Goal: Task Accomplishment & Management: Use online tool/utility

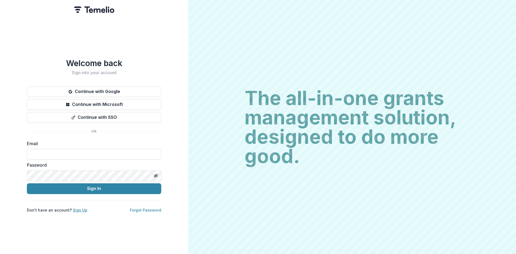
click at [77, 208] on link "Sign Up" at bounding box center [80, 210] width 15 height 5
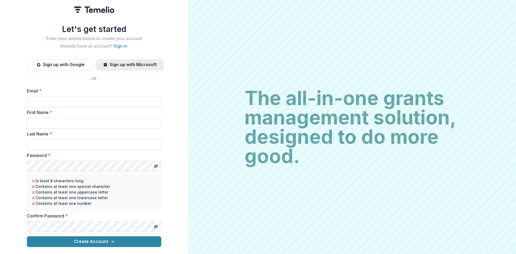
click at [128, 67] on button "Sign up with Microsoft" at bounding box center [129, 64] width 67 height 11
click at [134, 63] on button "Sign up with Microsoft" at bounding box center [129, 64] width 67 height 11
click at [156, 64] on button "Sign up with Microsoft" at bounding box center [129, 64] width 67 height 11
click at [144, 59] on button "Sign up with Microsoft" at bounding box center [129, 64] width 67 height 11
click at [147, 62] on button "Sign up with Microsoft" at bounding box center [129, 64] width 67 height 11
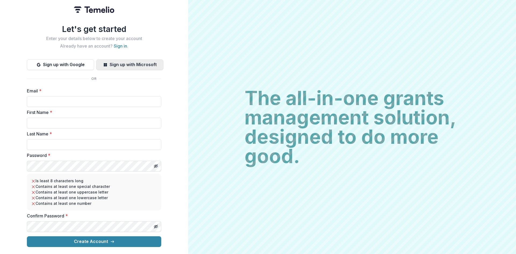
click at [141, 64] on button "Sign up with Microsoft" at bounding box center [129, 64] width 67 height 11
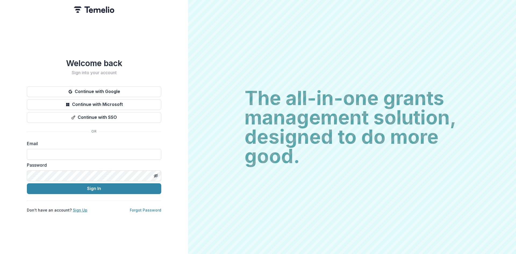
click at [83, 208] on link "Sign Up" at bounding box center [80, 210] width 15 height 5
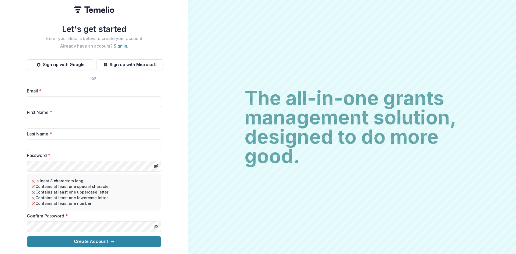
click at [75, 97] on input "Email *" at bounding box center [94, 101] width 134 height 11
type input "**********"
click at [77, 122] on input "First Name *" at bounding box center [94, 123] width 134 height 11
type input "*******"
click at [67, 143] on input "Last Name *" at bounding box center [94, 144] width 134 height 11
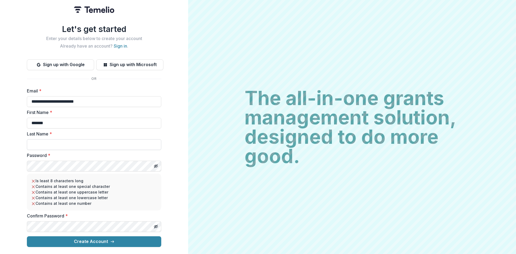
type input "********"
click at [27, 236] on button "Create Account" at bounding box center [94, 241] width 134 height 11
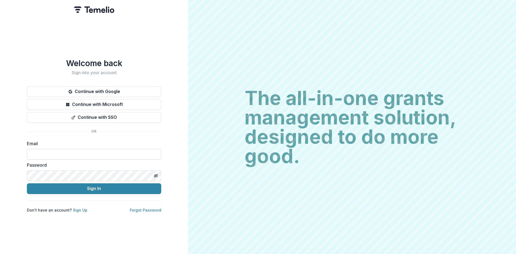
click at [110, 150] on input at bounding box center [94, 154] width 134 height 11
type input "**********"
click at [27, 183] on button "Sign In" at bounding box center [94, 188] width 134 height 11
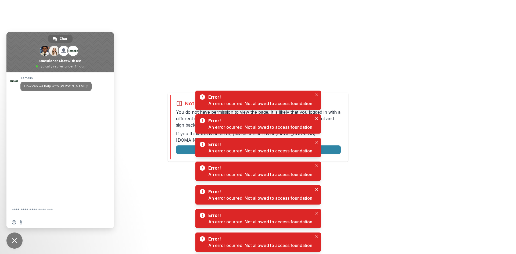
click at [45, 209] on textarea "Compose your message..." at bounding box center [55, 209] width 86 height 13
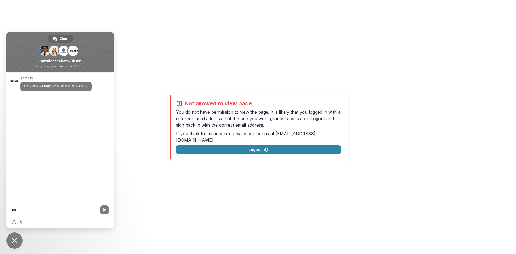
type textarea "*"
type textarea "**********"
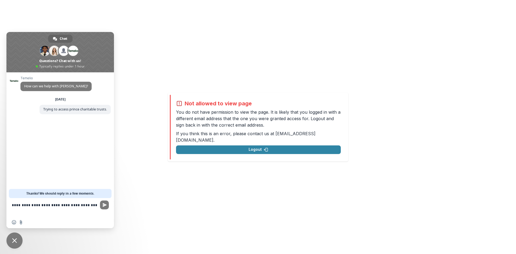
type textarea "**********"
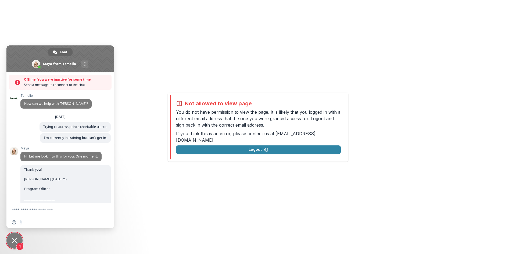
scroll to position [80, 0]
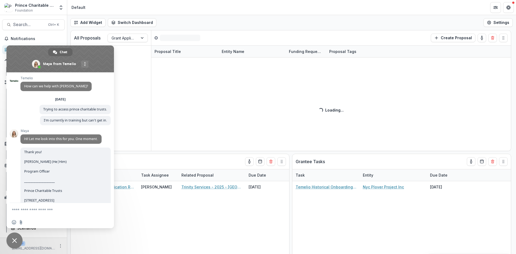
scroll to position [80, 0]
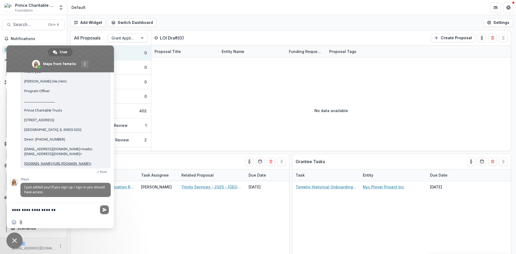
type textarea "**********"
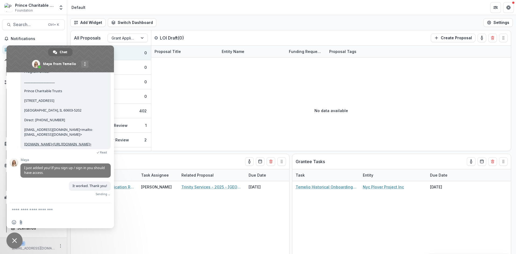
scroll to position [93, 0]
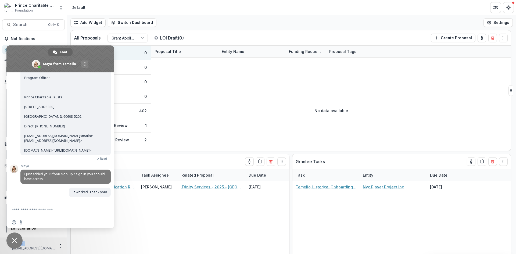
click at [197, 121] on div "No data available" at bounding box center [330, 110] width 359 height 81
click at [15, 241] on span "Close chat" at bounding box center [14, 240] width 5 height 5
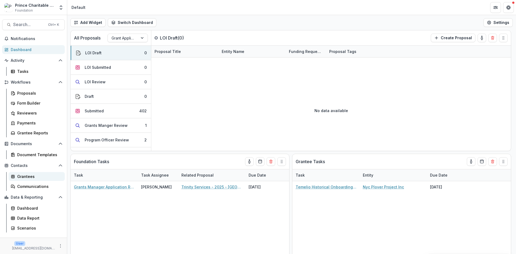
click at [40, 179] on div "Grantees" at bounding box center [38, 176] width 43 height 6
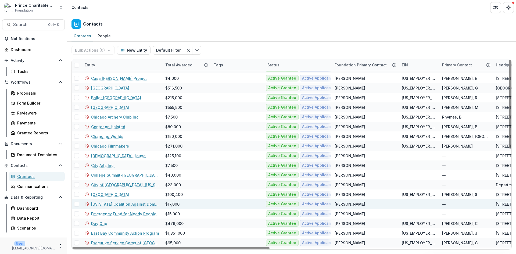
scroll to position [81, 0]
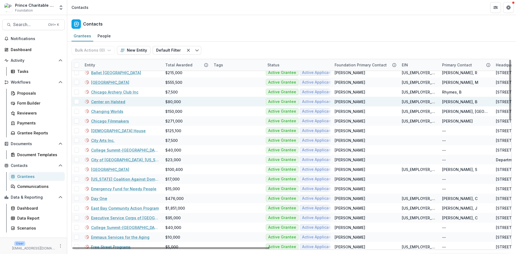
click at [115, 101] on link "Center on Halsted" at bounding box center [108, 102] width 34 height 6
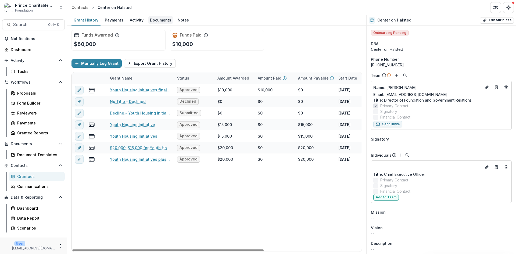
click at [159, 20] on div "Documents" at bounding box center [161, 20] width 26 height 8
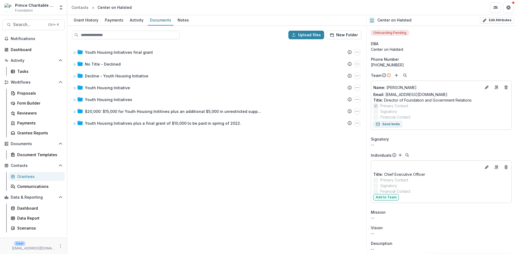
click at [188, 23] on div "Grant History Payments Activity Documents Notes" at bounding box center [216, 20] width 299 height 11
click at [185, 20] on div "Notes" at bounding box center [183, 20] width 16 height 8
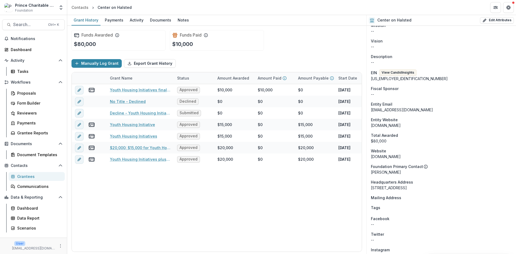
scroll to position [215, 0]
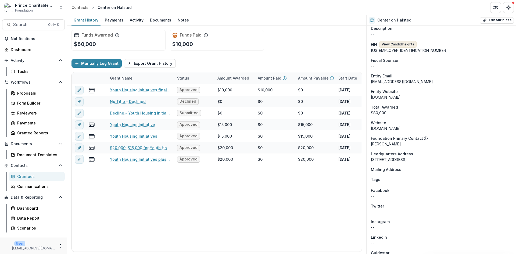
click at [402, 47] on button "View Candid Insights" at bounding box center [397, 44] width 37 height 6
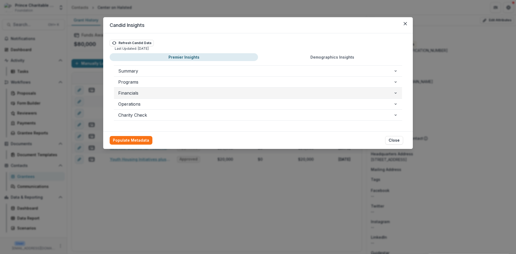
click at [321, 91] on span "Financials" at bounding box center [255, 93] width 275 height 6
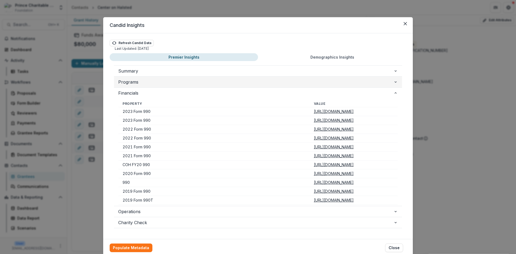
click at [230, 81] on span "Programs" at bounding box center [255, 82] width 275 height 6
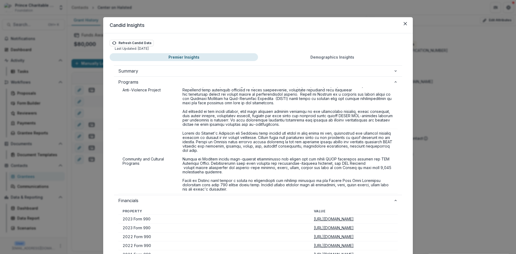
scroll to position [510, 0]
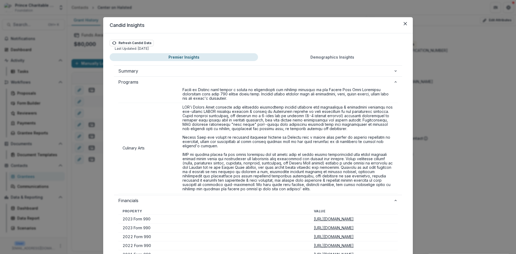
drag, startPoint x: 218, startPoint y: 24, endPoint x: 236, endPoint y: -3, distance: 33.3
click at [236, 0] on html "Skip to content Prince Charitable Trusts Sandbox Foundation Foundations Prince …" at bounding box center [258, 127] width 516 height 254
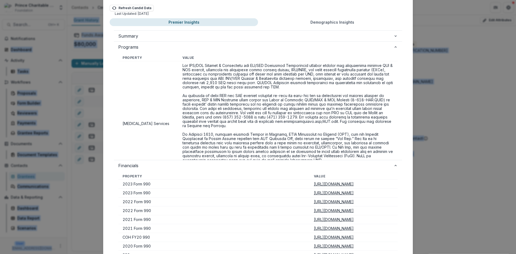
scroll to position [0, 0]
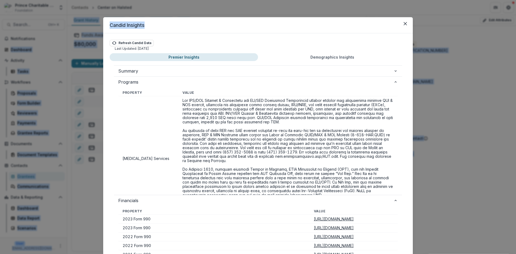
click at [343, 59] on button "Demographics Insights" at bounding box center [332, 57] width 148 height 8
click at [165, 57] on button "Premier Insights" at bounding box center [184, 57] width 148 height 8
click at [403, 23] on icon "Close" at bounding box center [404, 23] width 3 height 3
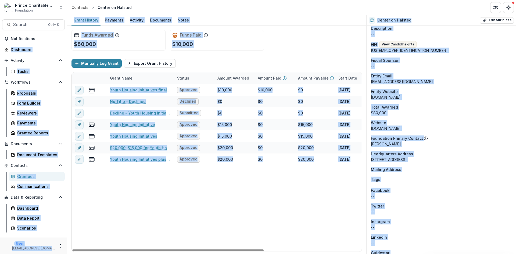
click at [319, 47] on div "Funds Awarded $80,000 Funds Paid $10,000" at bounding box center [216, 40] width 290 height 29
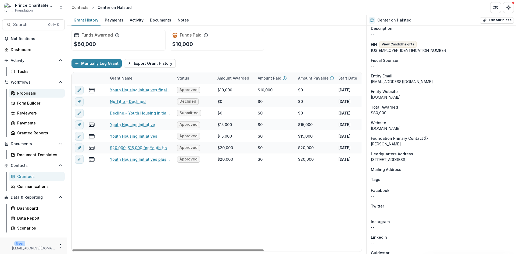
click at [31, 92] on div "Proposals" at bounding box center [38, 93] width 43 height 6
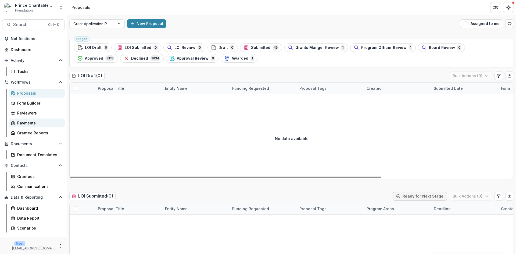
click at [32, 126] on link "Payments" at bounding box center [37, 122] width 56 height 9
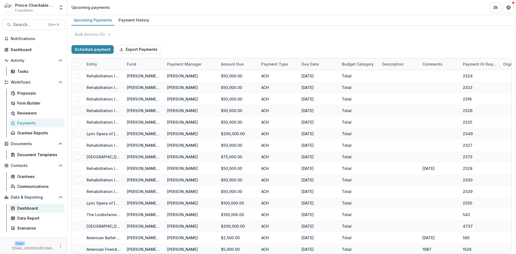
click at [39, 212] on link "Dashboard" at bounding box center [37, 208] width 56 height 9
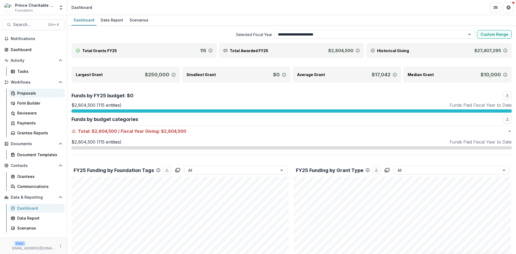
click at [41, 94] on div "Proposals" at bounding box center [38, 93] width 43 height 6
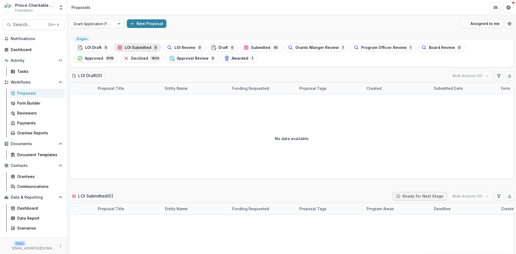
click at [139, 46] on span "LOI Submitted" at bounding box center [138, 47] width 27 height 5
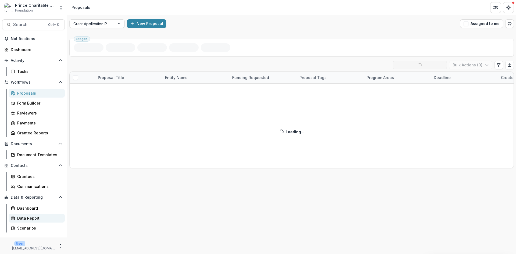
click at [37, 219] on div "Data Report" at bounding box center [38, 218] width 43 height 6
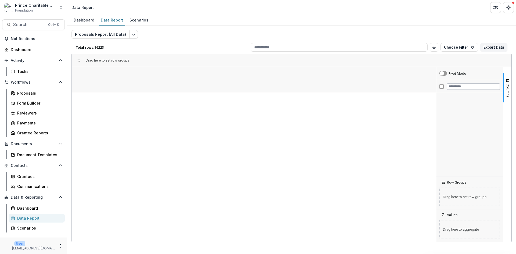
scroll to position [155, 0]
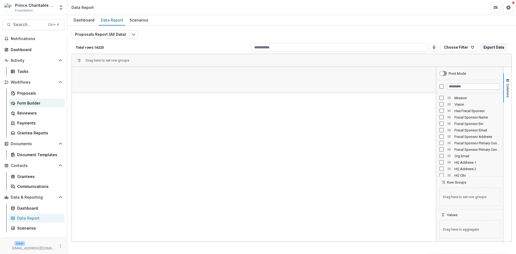
click at [32, 105] on div "Form Builder" at bounding box center [38, 103] width 43 height 6
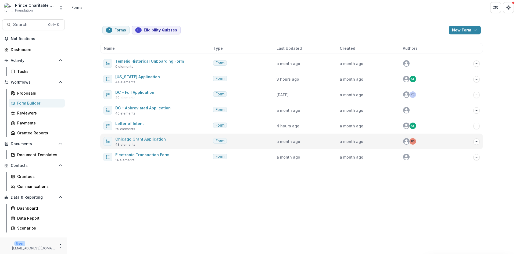
click at [164, 142] on div "Chicago Grant Application 48 elements" at bounding box center [156, 141] width 107 height 11
click at [129, 139] on link "Chicago Grant Application" at bounding box center [140, 139] width 50 height 5
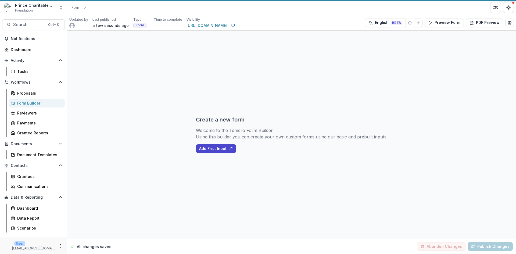
select select "********"
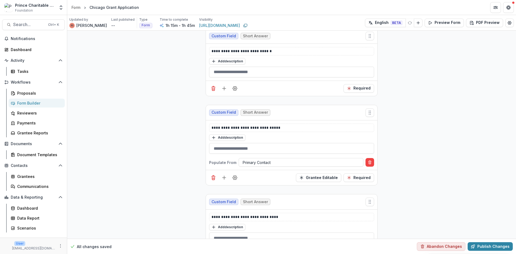
scroll to position [2202, 0]
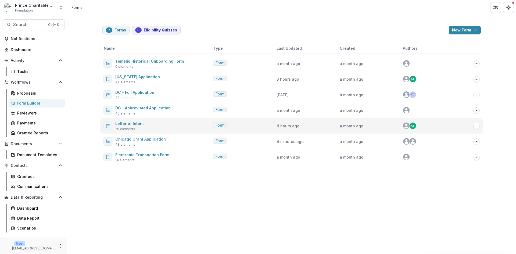
click at [179, 124] on div "Letter of Intent 29 elements" at bounding box center [156, 125] width 107 height 11
click at [121, 123] on link "Letter of Intent" at bounding box center [129, 123] width 28 height 5
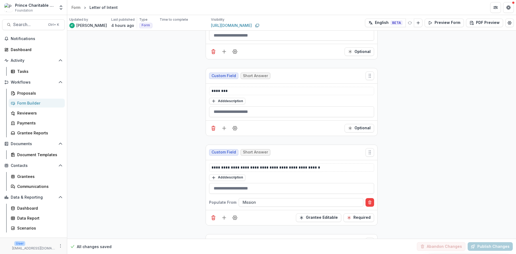
scroll to position [1370, 0]
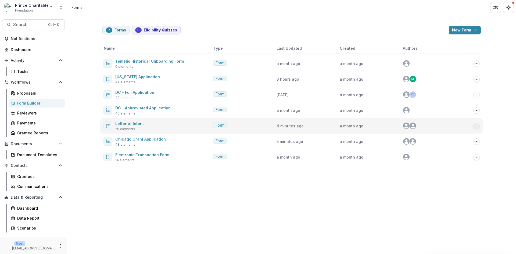
click at [478, 126] on circle "Options" at bounding box center [478, 126] width 0 height 0
click at [220, 125] on span "Form" at bounding box center [219, 125] width 9 height 5
click at [110, 125] on div at bounding box center [107, 125] width 9 height 9
click at [107, 126] on icon at bounding box center [108, 126] width 4 height 4
click at [138, 124] on link "Letter of Intent" at bounding box center [129, 123] width 28 height 5
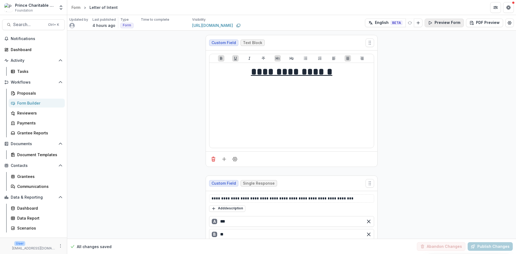
click at [444, 23] on button "Preview Form" at bounding box center [443, 23] width 39 height 9
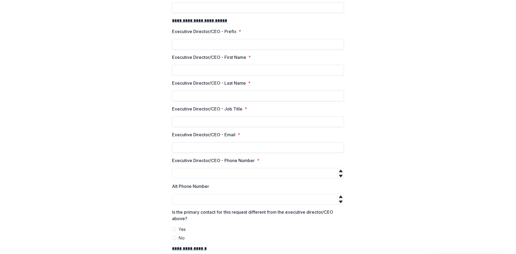
scroll to position [446, 0]
